Goal: Contribute content: Add original content to the website for others to see

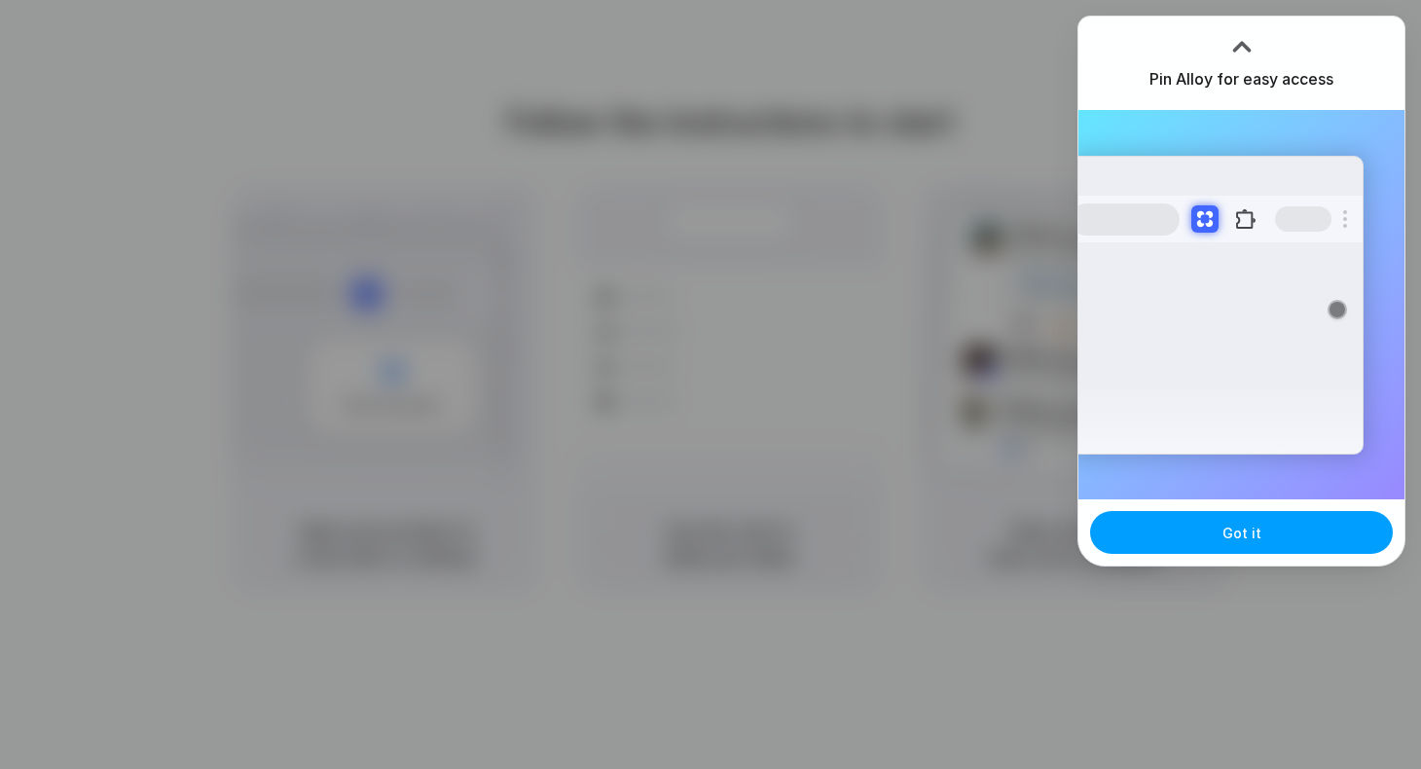
click at [1287, 533] on button "Got it" at bounding box center [1241, 532] width 303 height 43
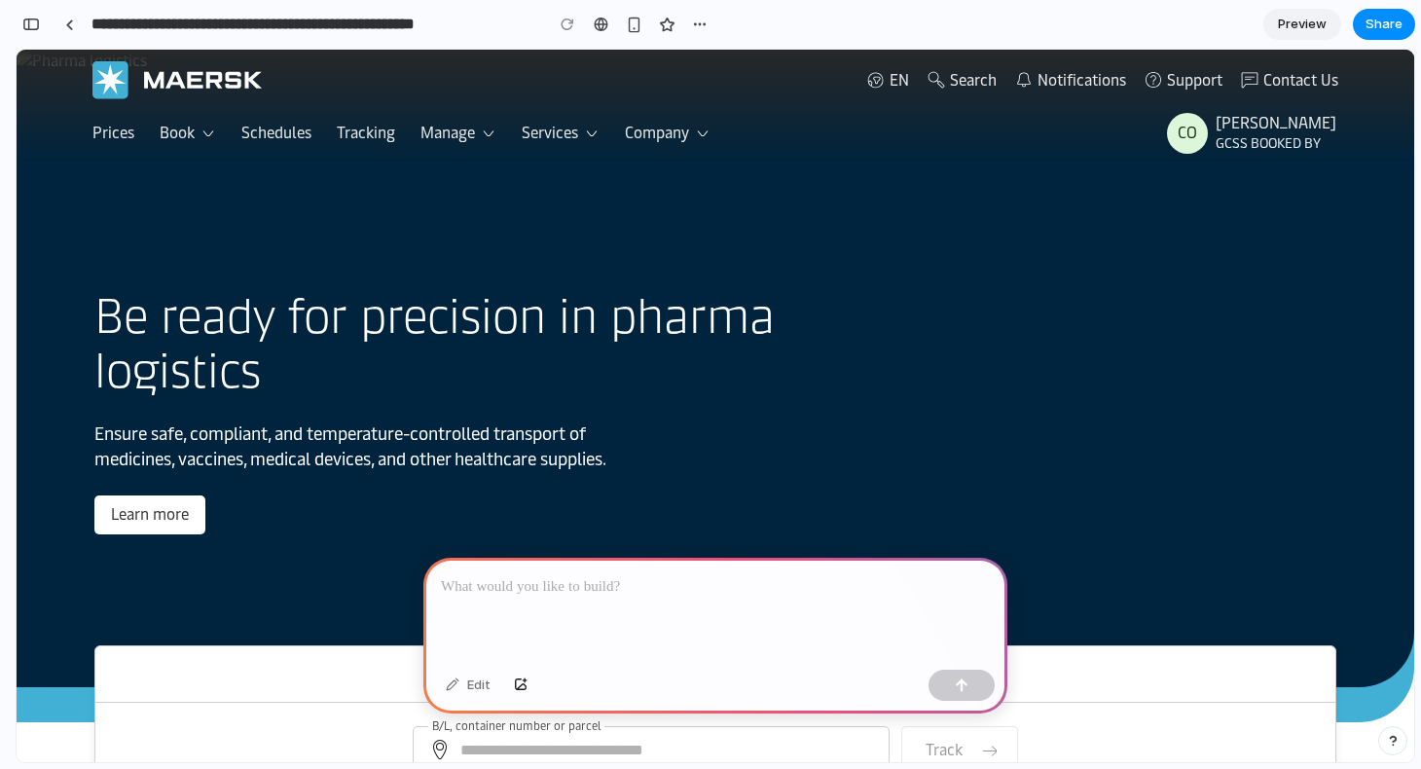
click at [791, 578] on p at bounding box center [715, 586] width 549 height 23
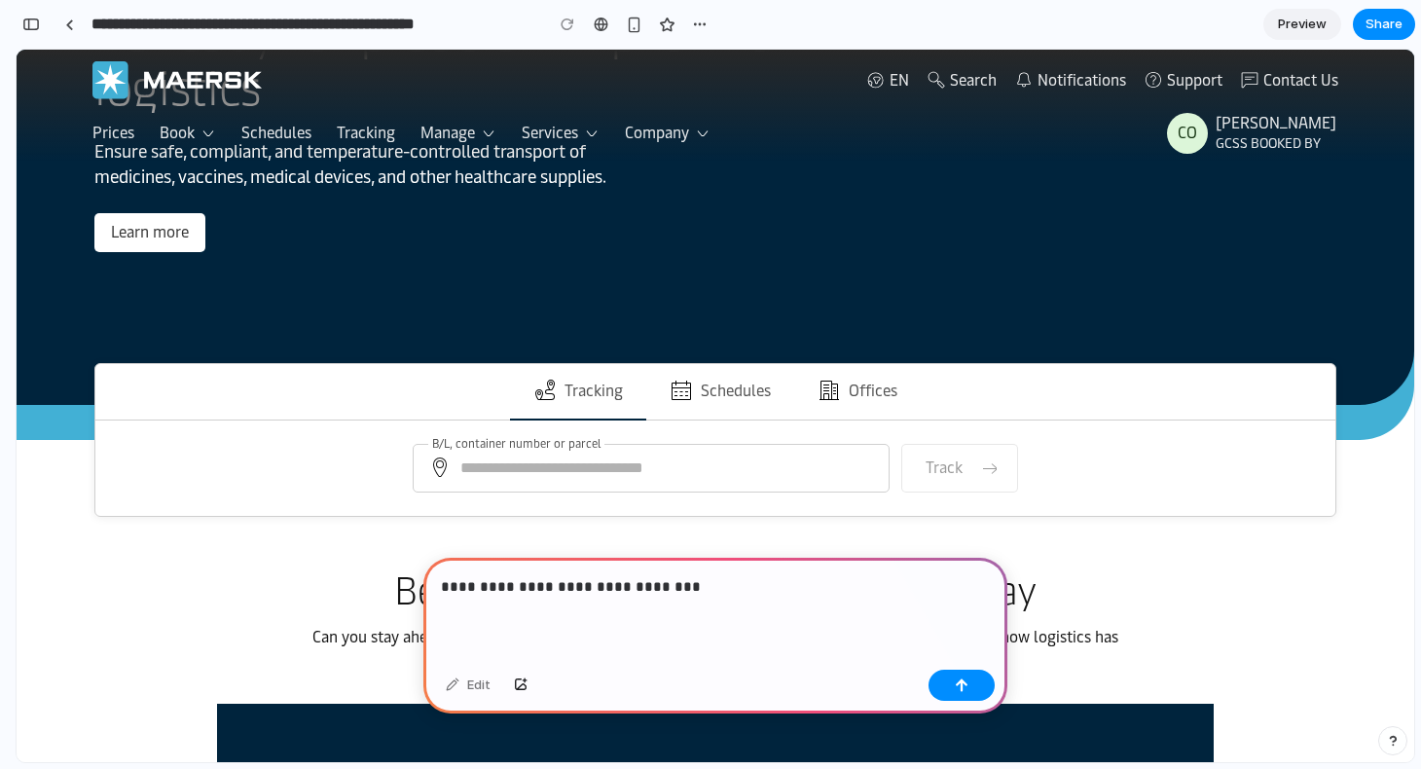
scroll to position [295, 0]
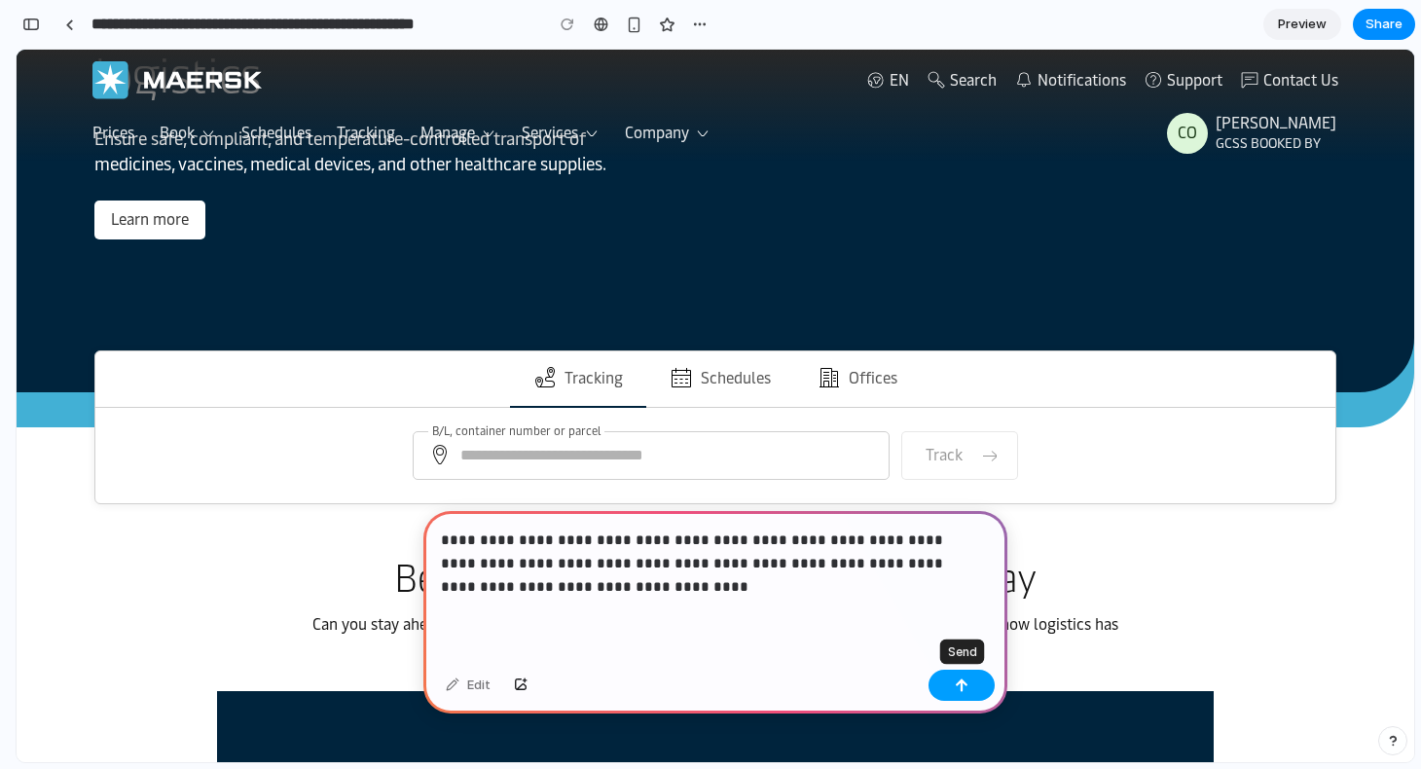
click at [952, 685] on button "button" at bounding box center [962, 685] width 66 height 31
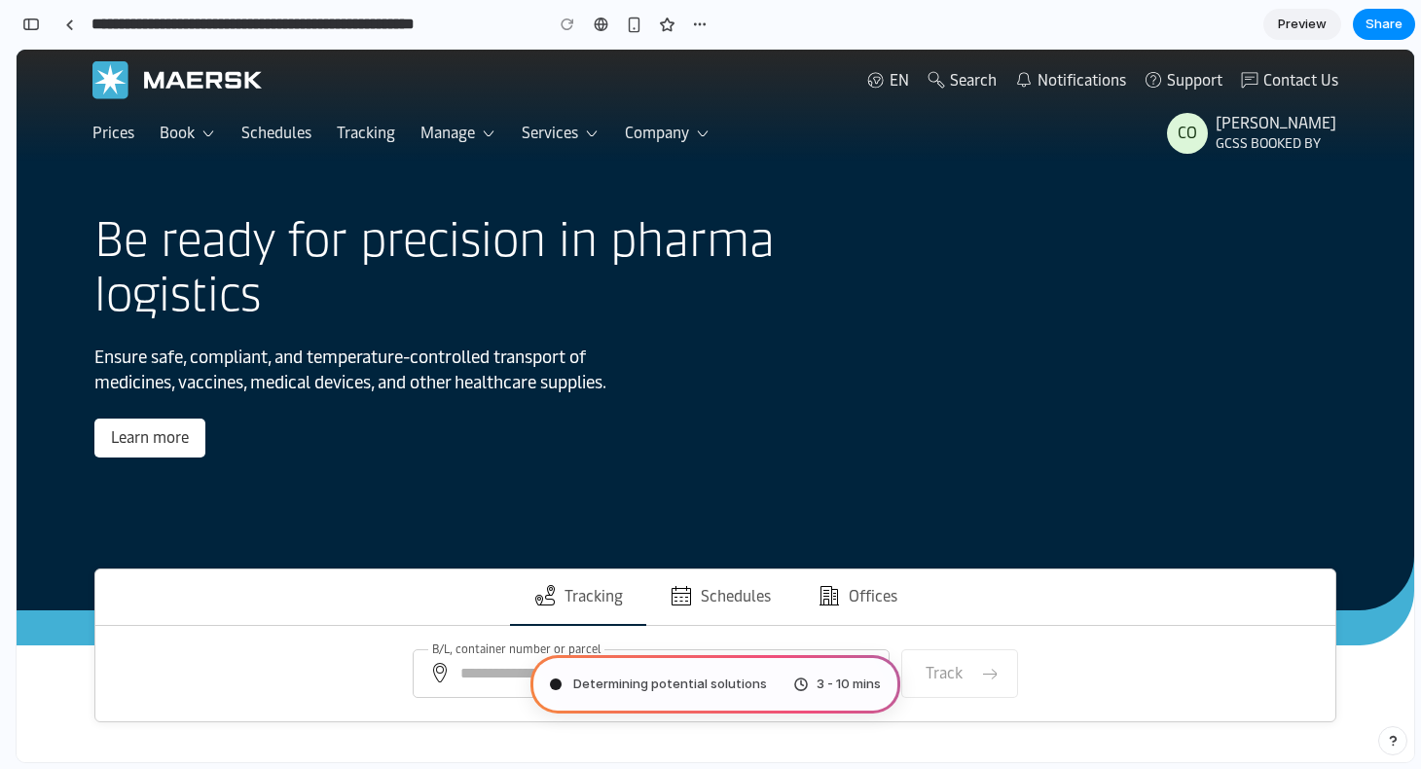
scroll to position [0, 0]
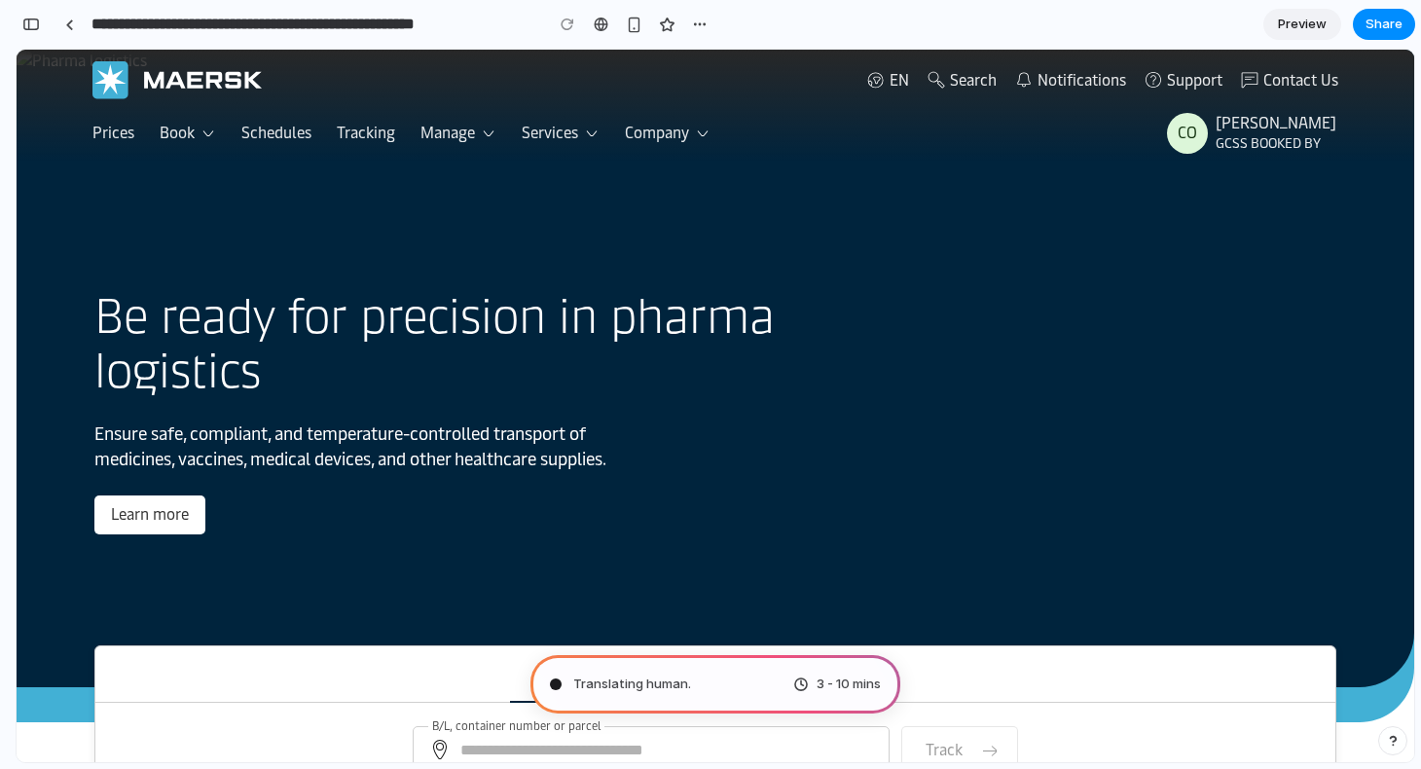
type input "**********"
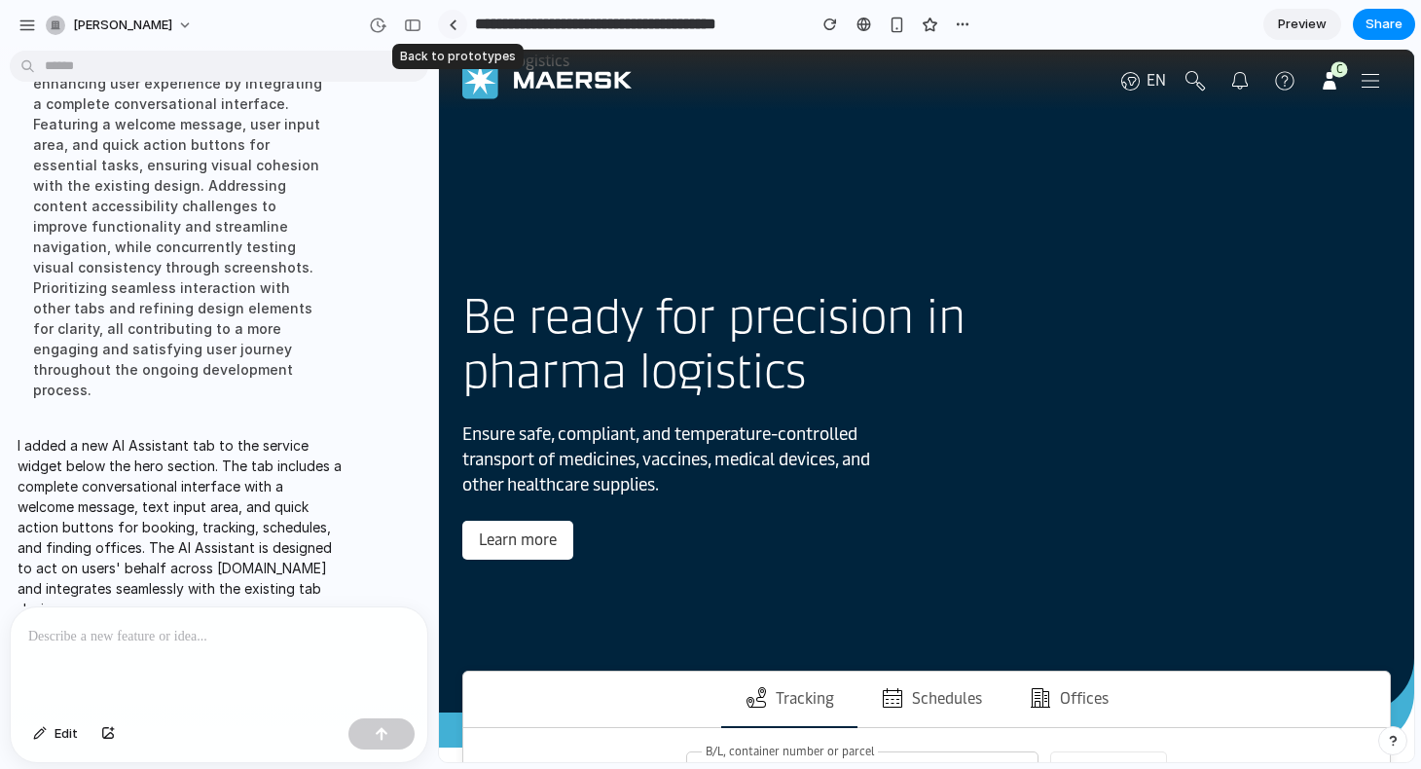
click at [452, 26] on div at bounding box center [453, 24] width 9 height 11
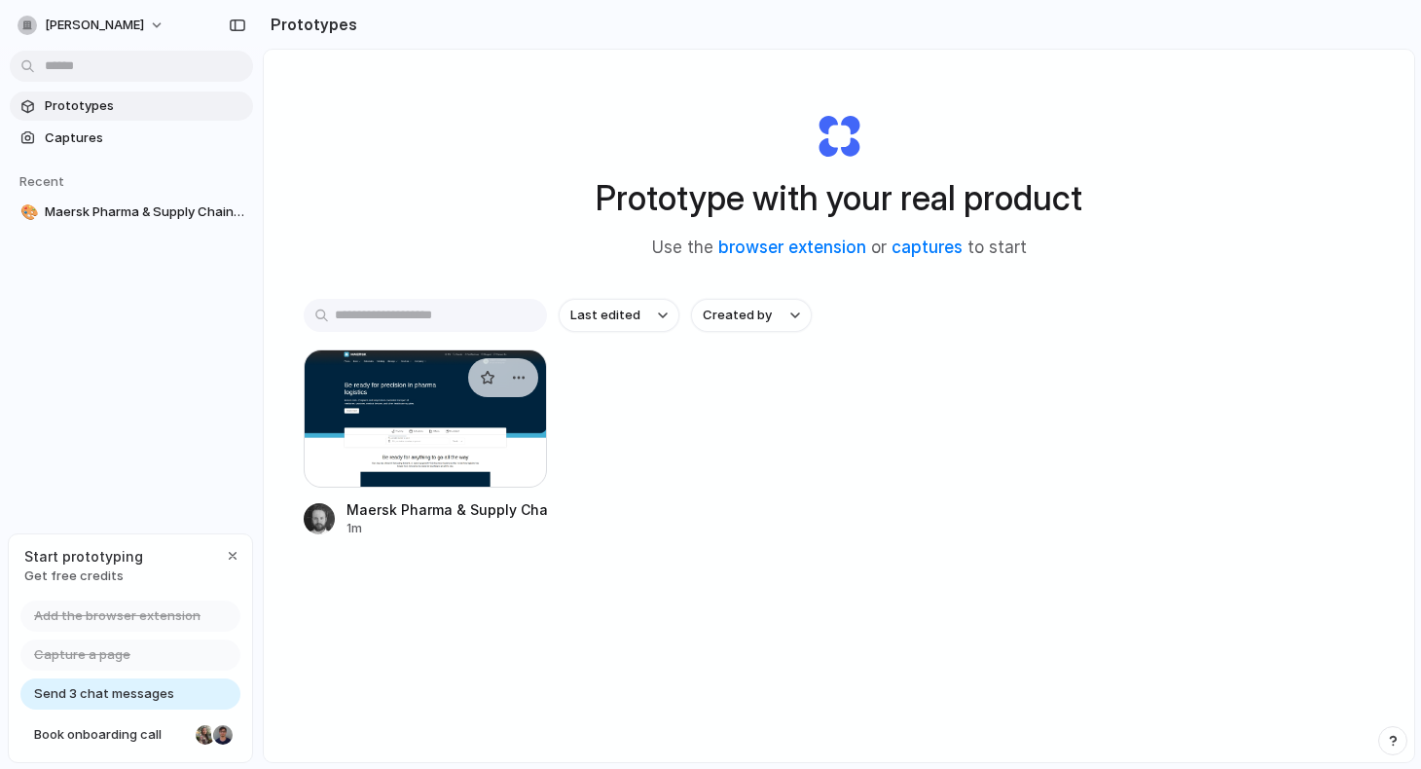
click at [476, 427] on div at bounding box center [425, 418] width 243 height 138
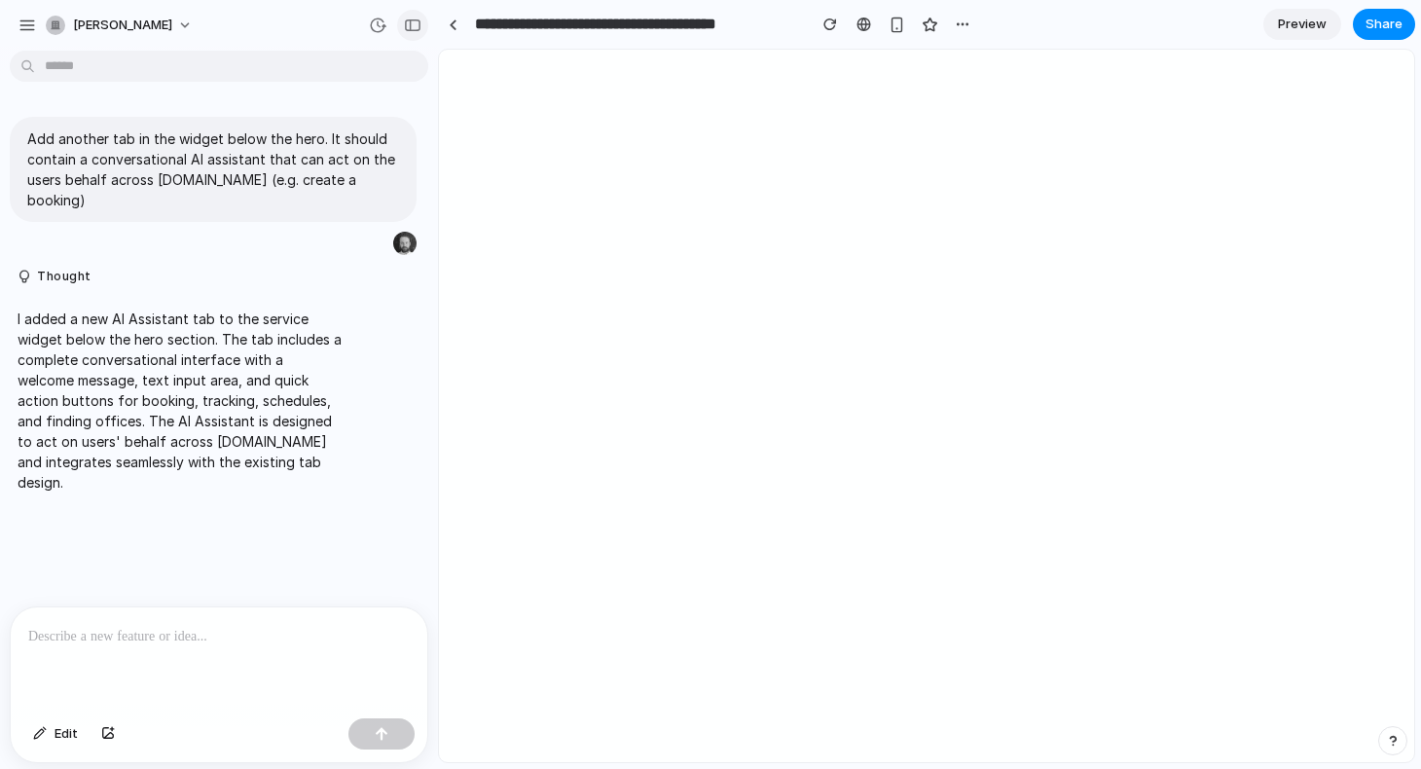
click at [403, 23] on button "button" at bounding box center [412, 25] width 31 height 31
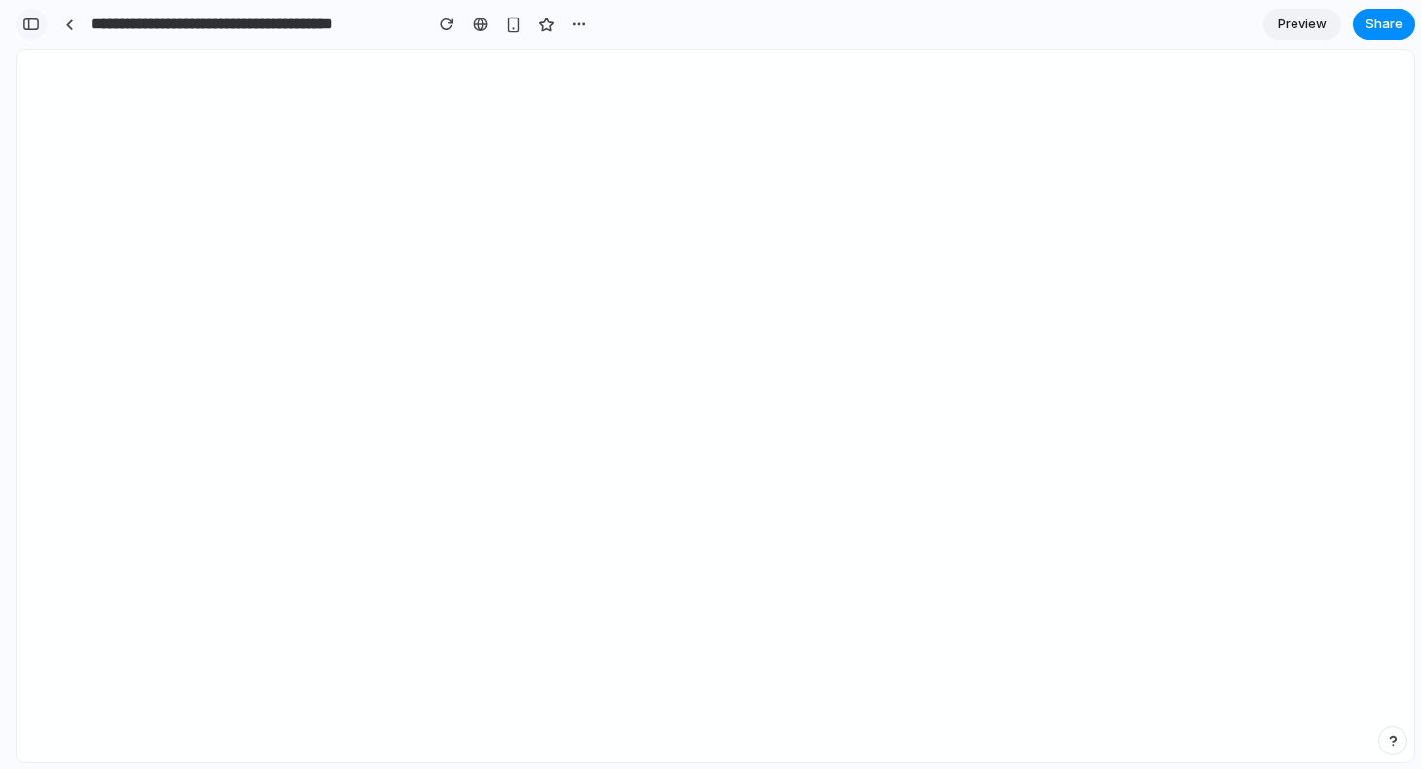
click at [28, 23] on div "button" at bounding box center [31, 25] width 18 height 14
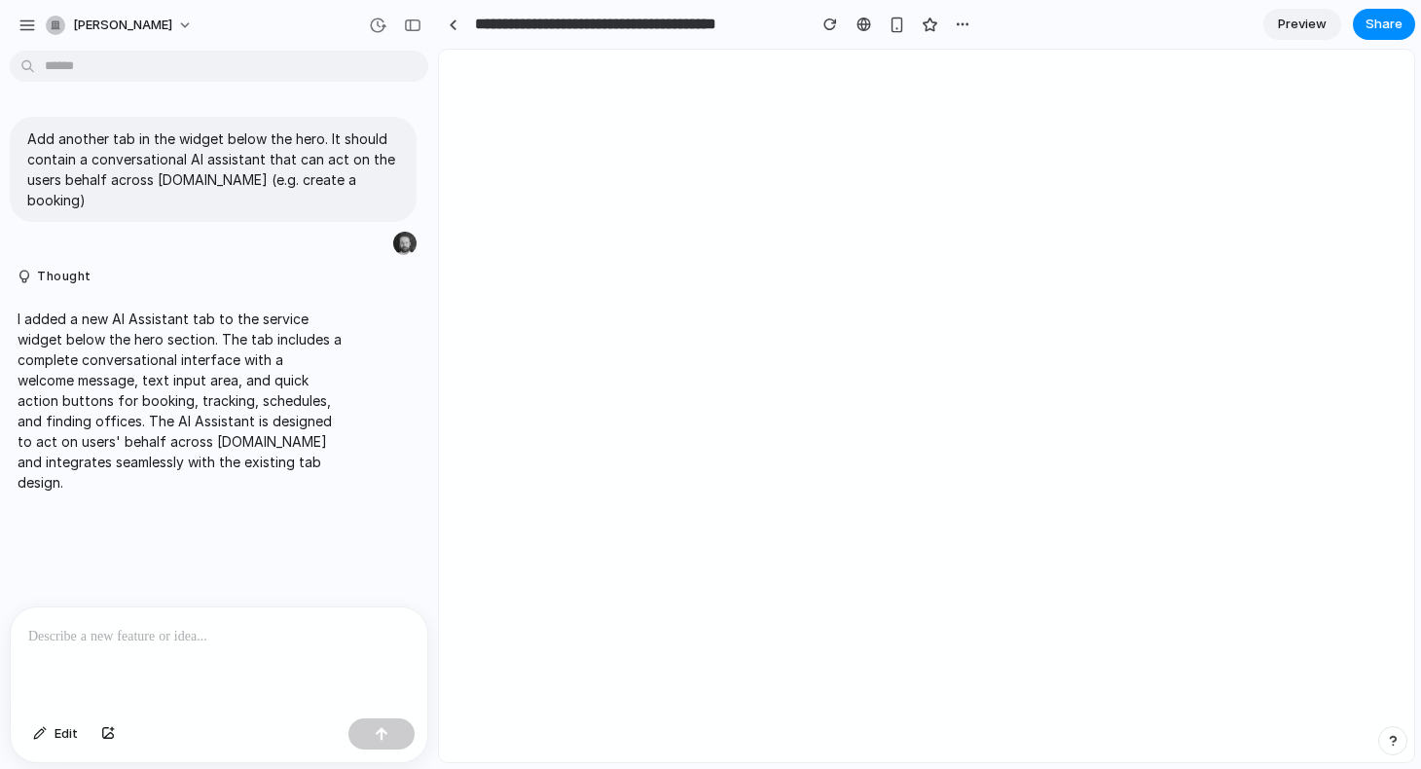
click at [222, 636] on p at bounding box center [219, 636] width 382 height 23
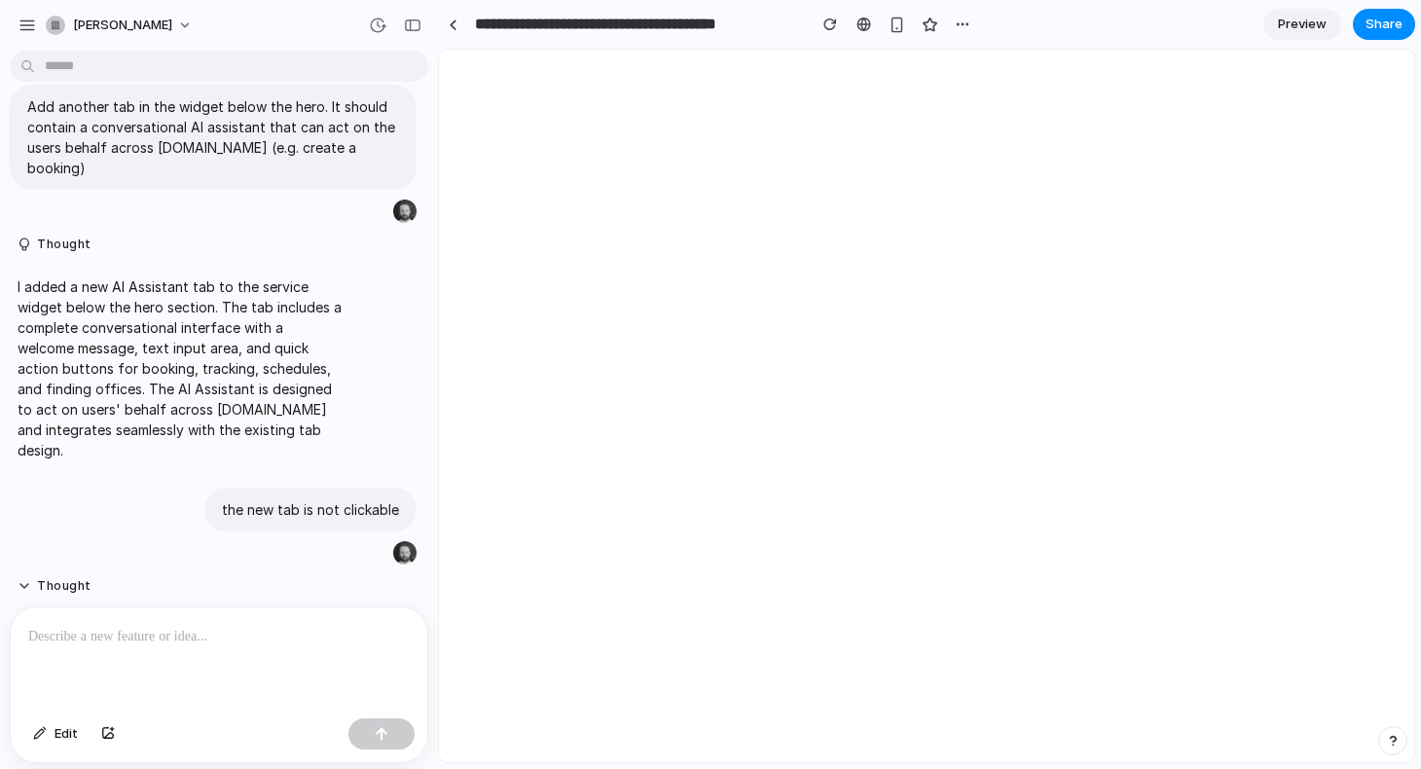
scroll to position [634, 0]
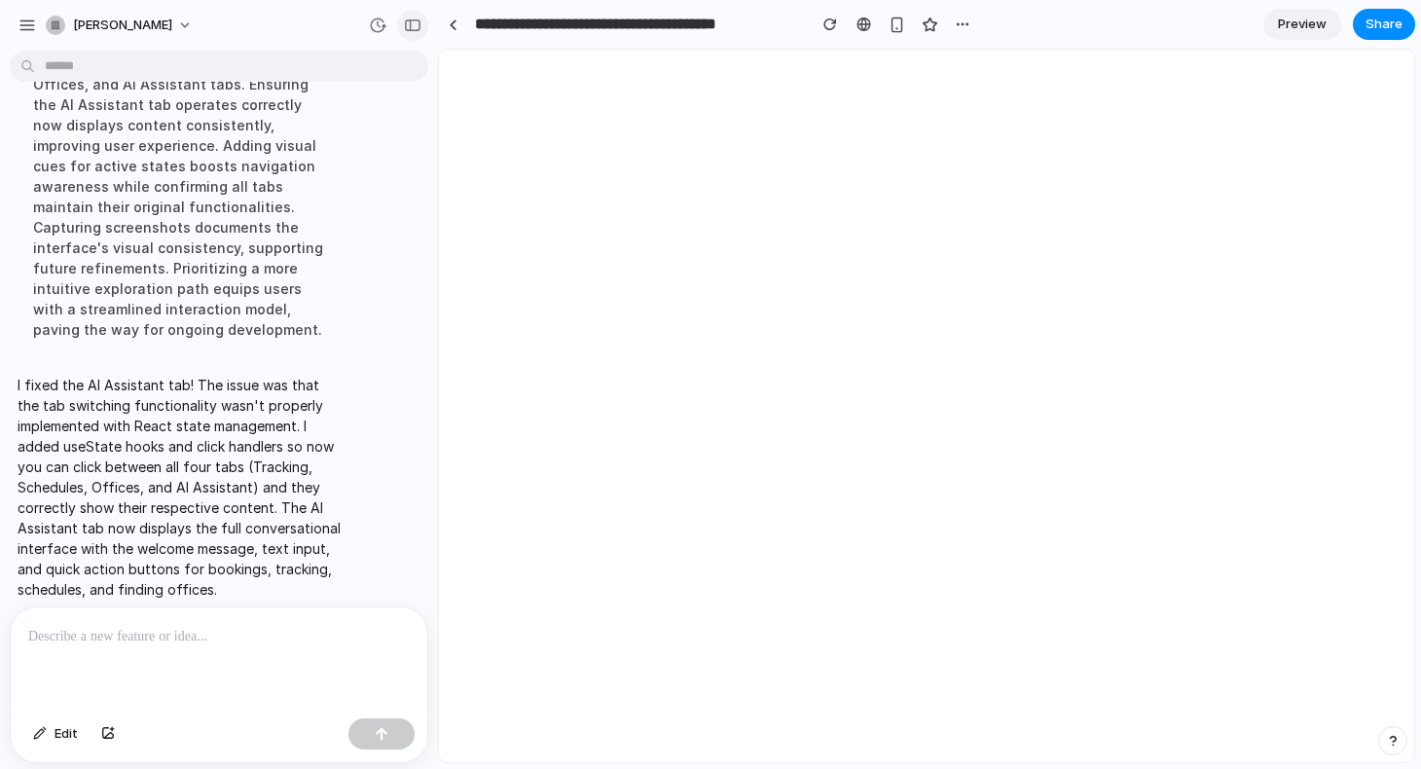
click at [404, 18] on div "button" at bounding box center [413, 25] width 18 height 14
